Goal: Obtain resource: Obtain resource

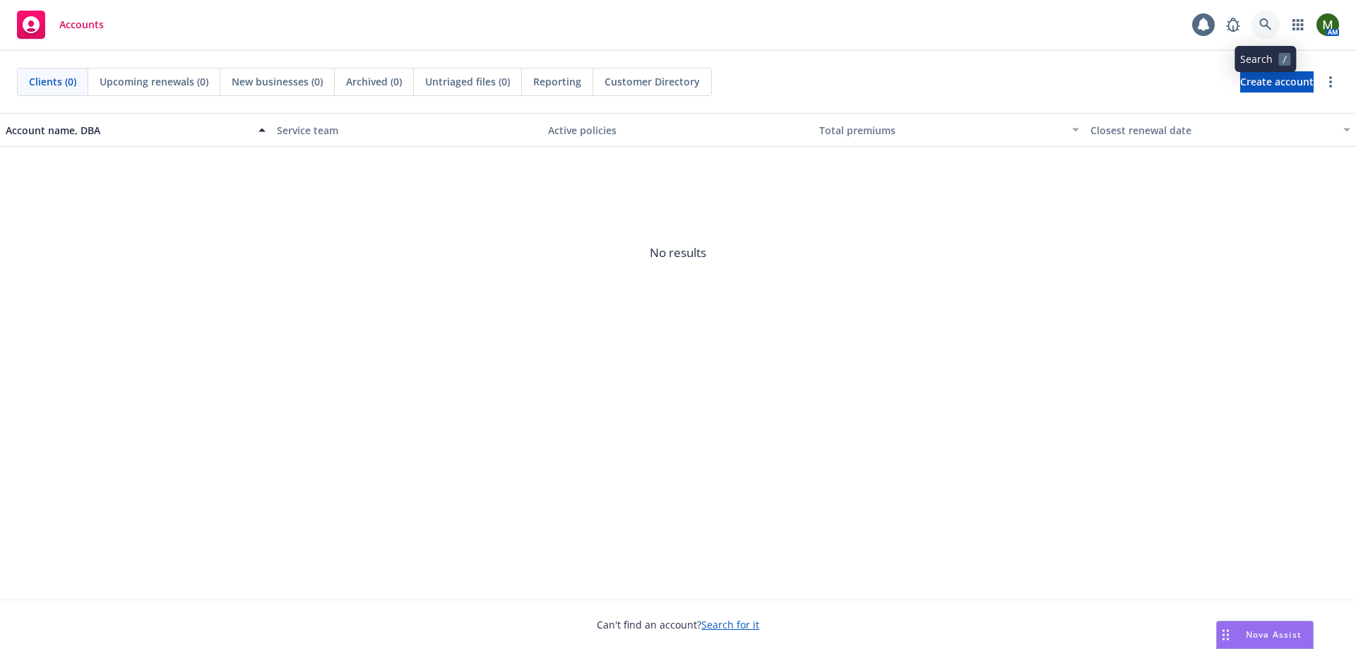
click at [1272, 25] on link at bounding box center [1266, 25] width 28 height 28
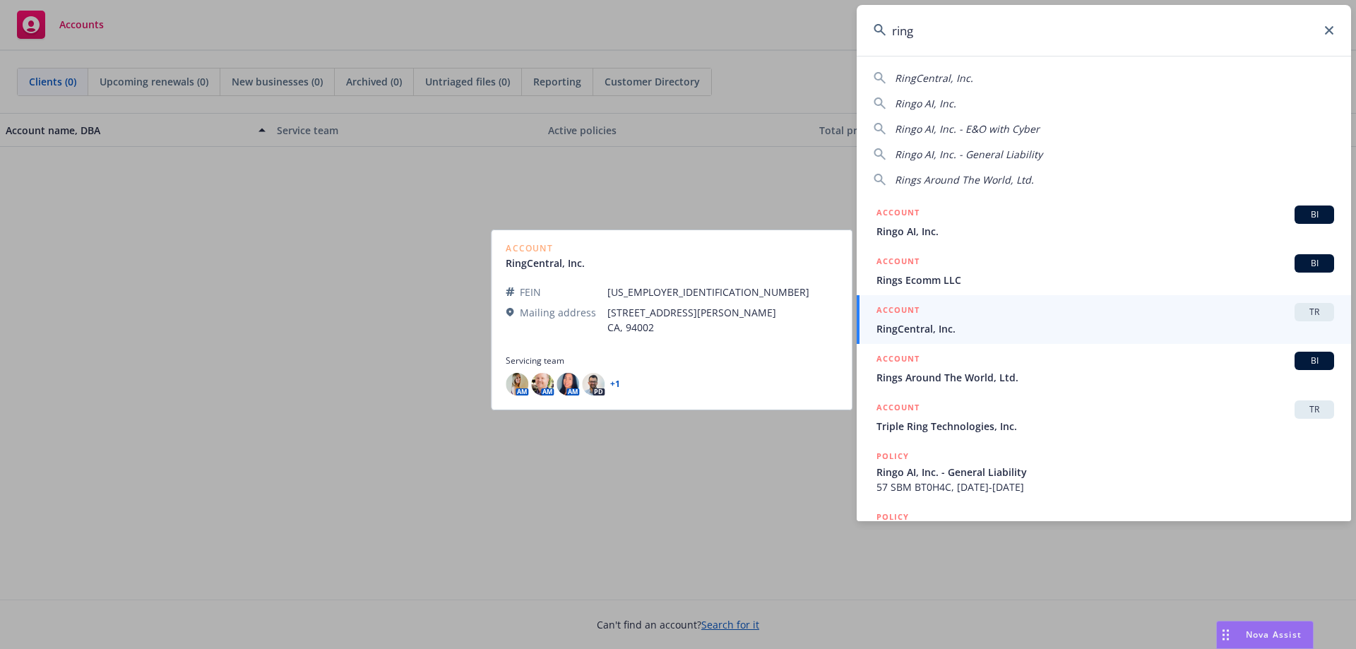
type input "ring"
click at [950, 315] on div "ACCOUNT TR" at bounding box center [1106, 312] width 458 height 18
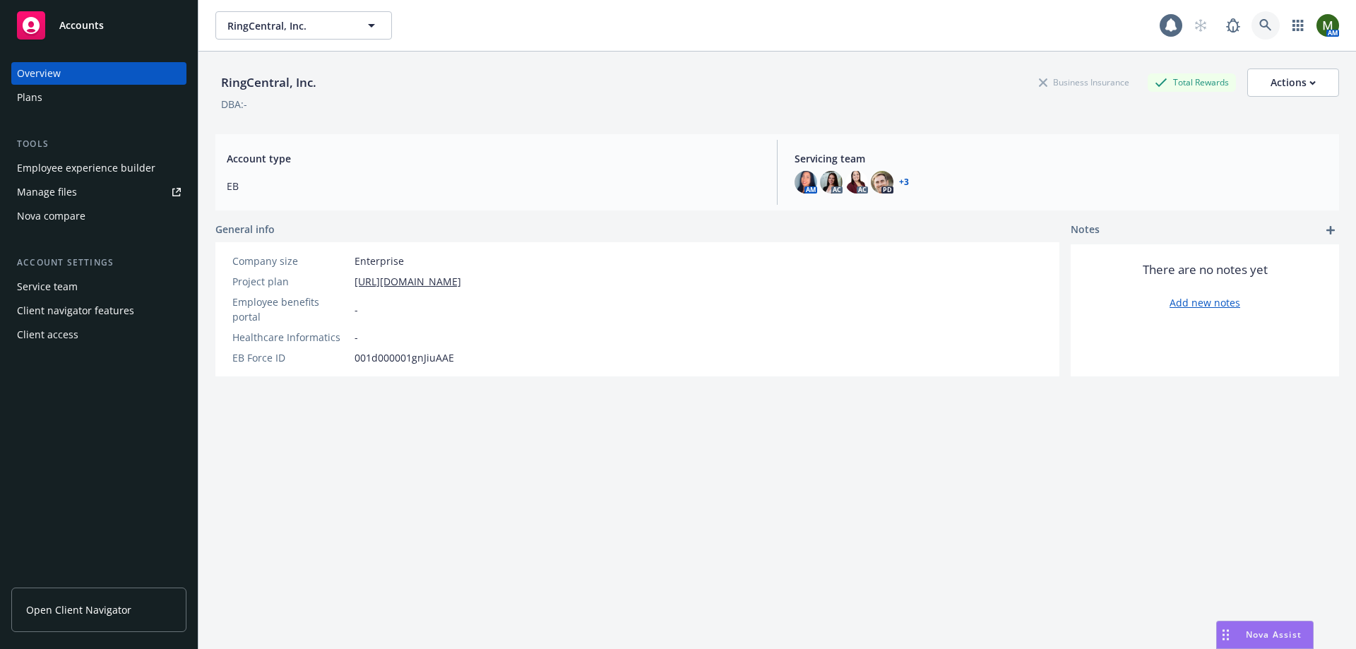
click at [1264, 19] on link at bounding box center [1266, 25] width 28 height 28
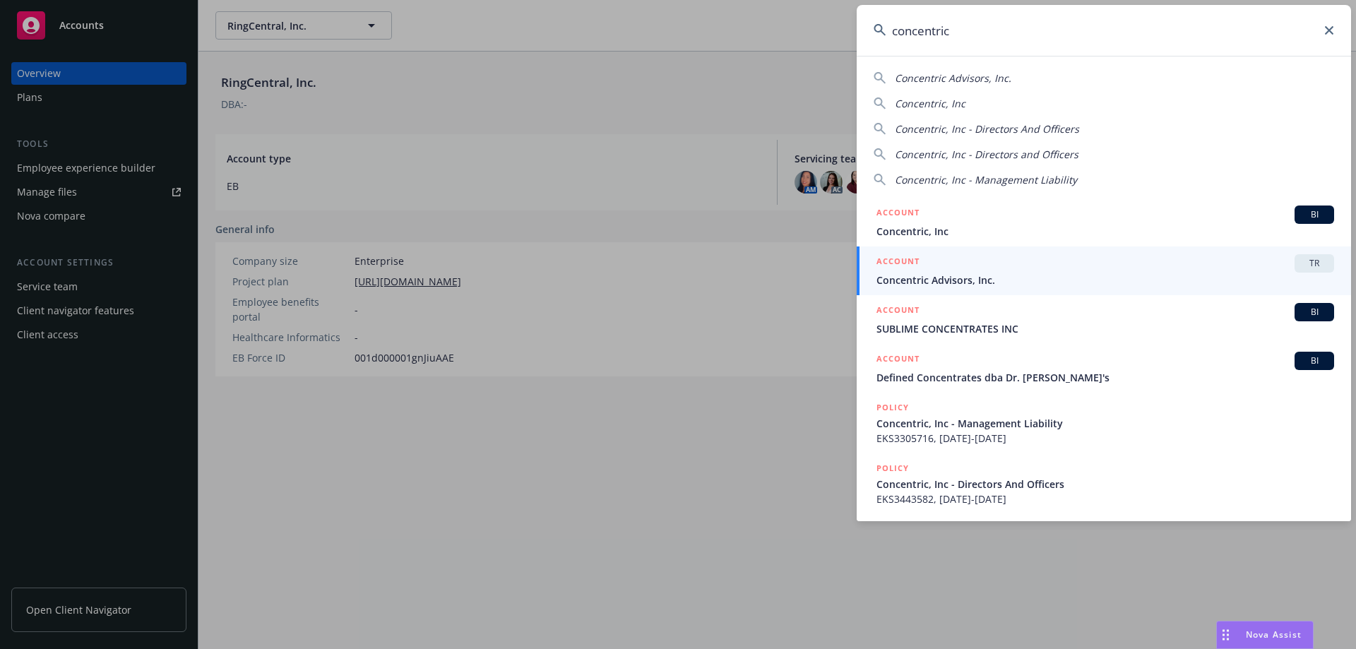
type input "concentric"
click at [1039, 276] on span "Concentric Advisors, Inc." at bounding box center [1106, 280] width 458 height 15
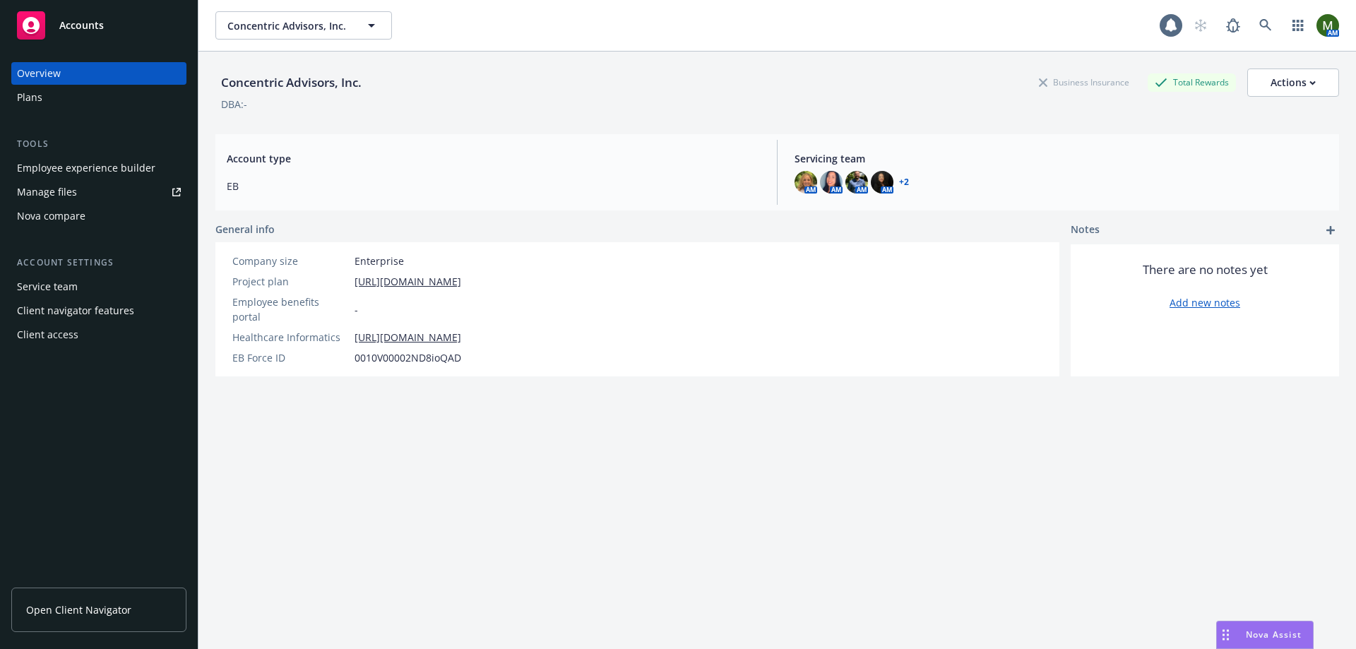
click at [100, 620] on link "Open Client Navigator" at bounding box center [98, 610] width 175 height 44
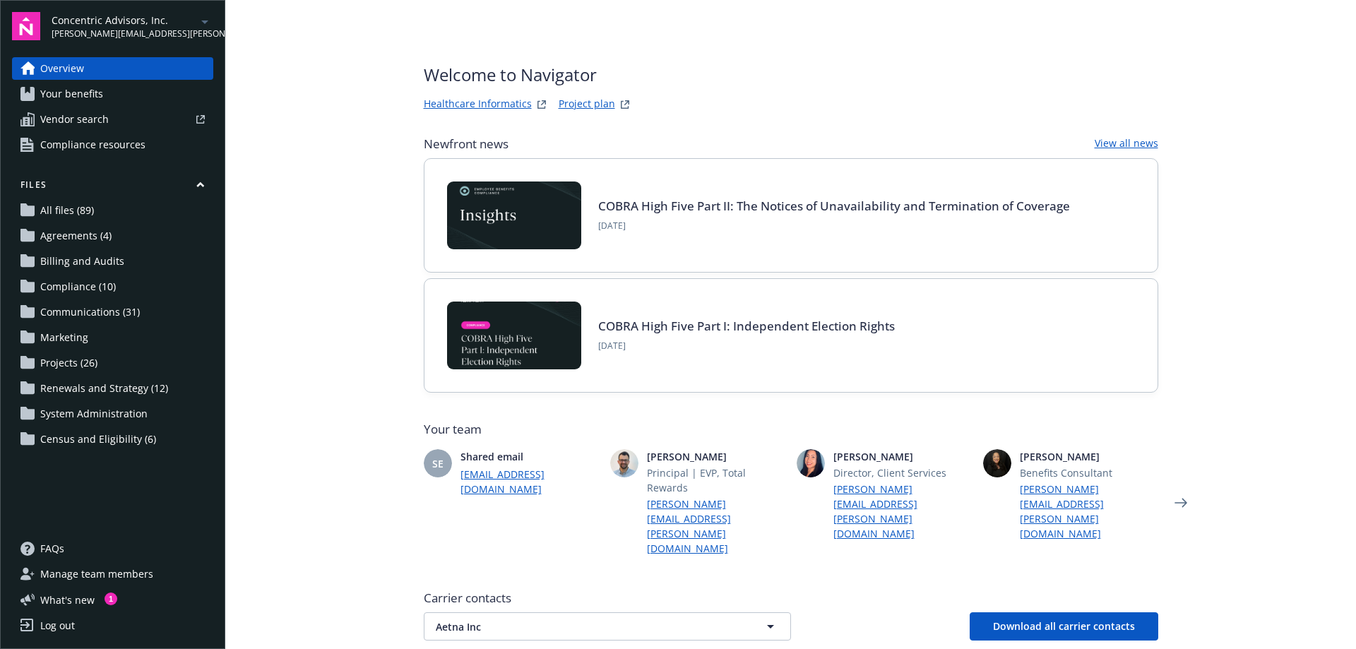
click at [140, 389] on span "Renewals and Strategy (12)" at bounding box center [104, 388] width 128 height 23
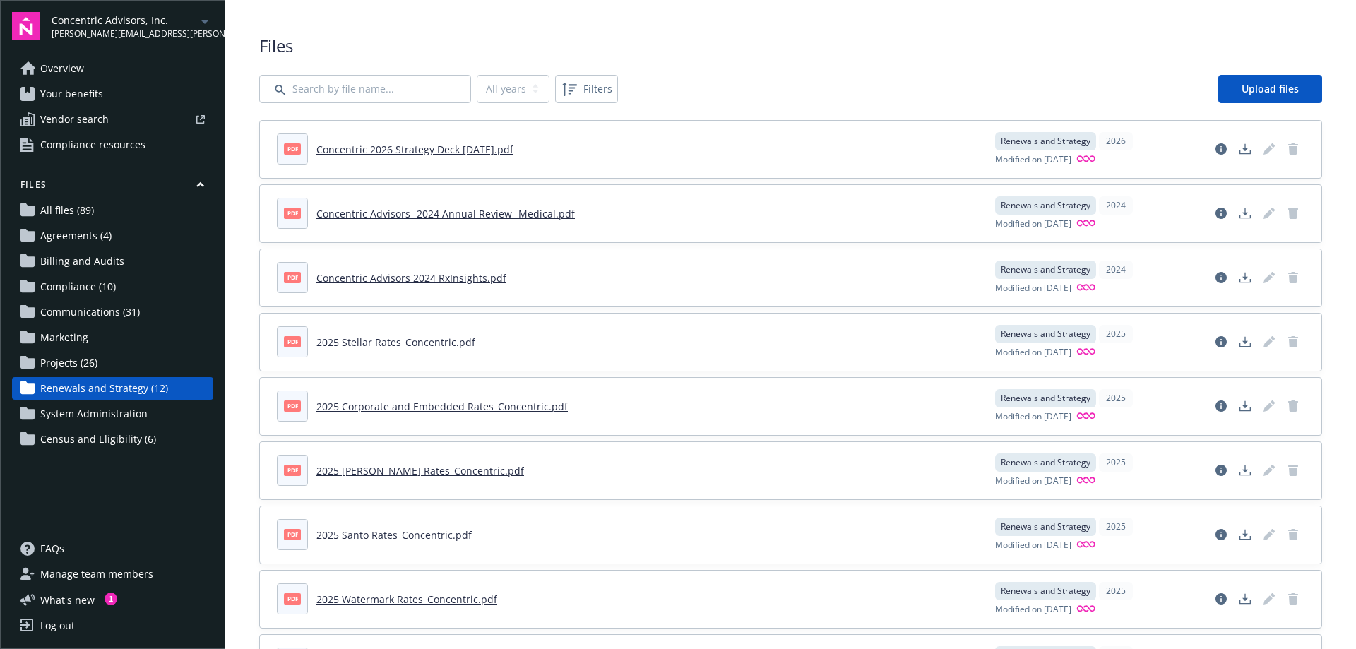
click at [245, 476] on div "Files All years 2026 2025 2024 Filters Upload files pdf Concentric 2026 Strateg…" at bounding box center [790, 460] width 1131 height 920
click at [700, 100] on div "All years 2026 2025 2024 Filters Upload files" at bounding box center [790, 89] width 1063 height 28
